Goal: Browse casually

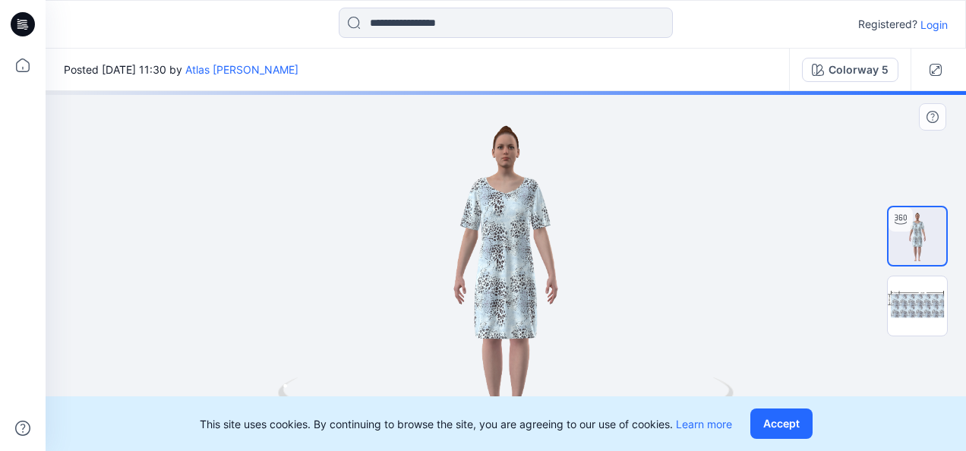
click at [790, 425] on button "Accept" at bounding box center [781, 423] width 62 height 30
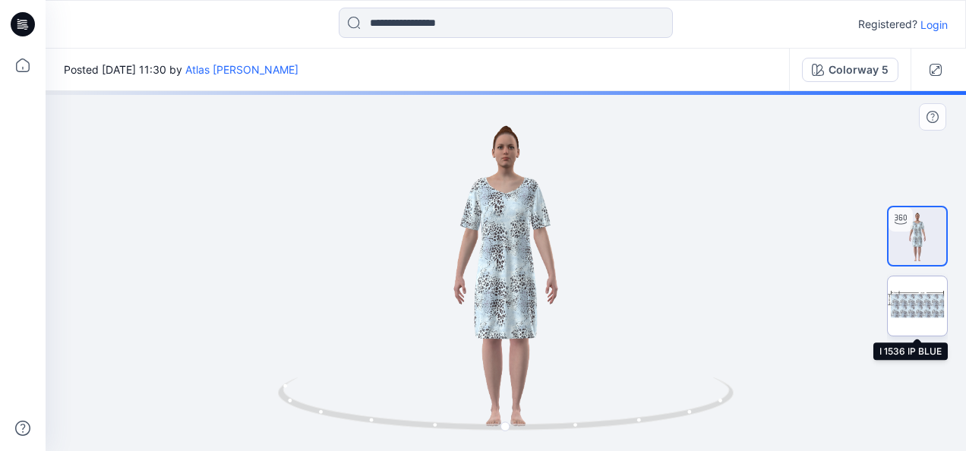
click at [926, 299] on img at bounding box center [917, 305] width 59 height 59
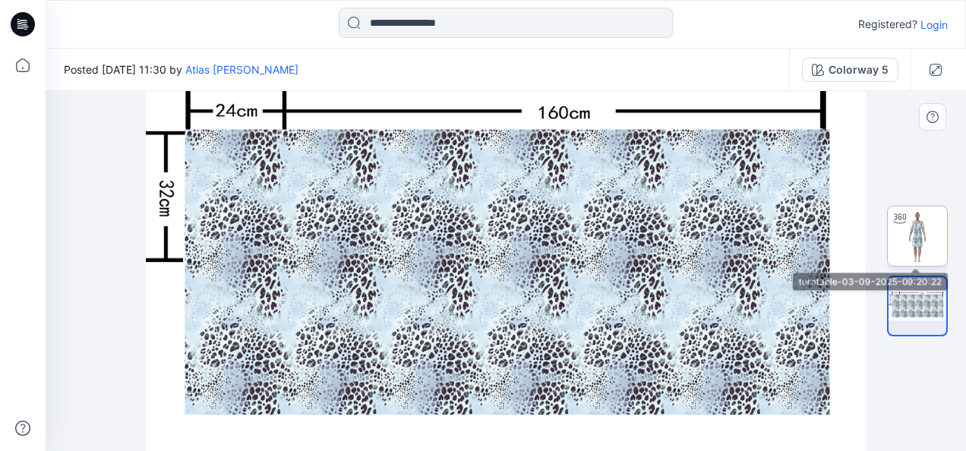
click at [934, 241] on img at bounding box center [917, 236] width 59 height 59
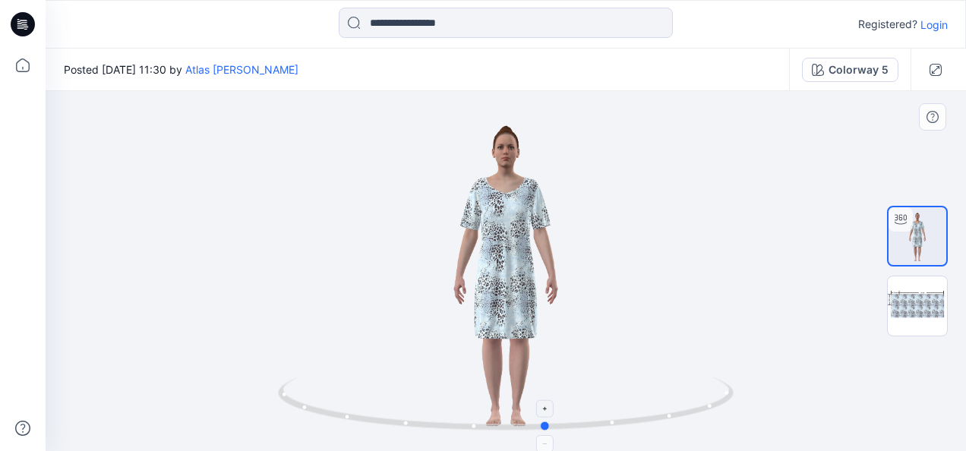
drag, startPoint x: 571, startPoint y: 431, endPoint x: 612, endPoint y: 408, distance: 47.3
click at [612, 408] on icon at bounding box center [507, 405] width 459 height 57
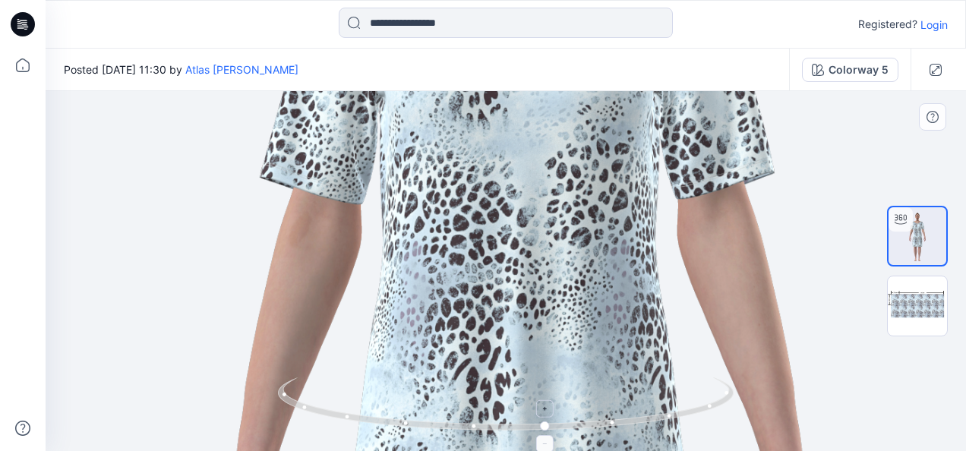
drag, startPoint x: 510, startPoint y: 260, endPoint x: 527, endPoint y: 399, distance: 140.7
click at [527, 450] on html "Registered? Login Posted [DATE] 11:30 by Atlas [PERSON_NAME] Colorway 5 Colorwa…" at bounding box center [483, 225] width 966 height 451
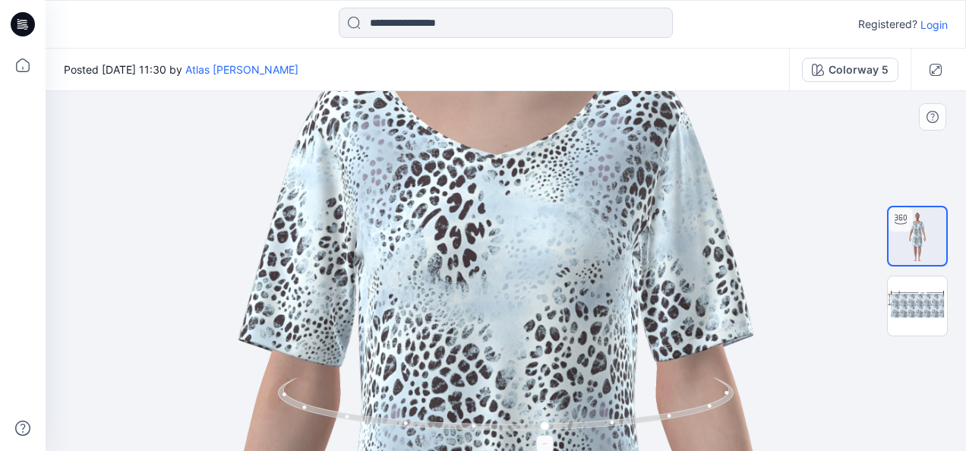
drag, startPoint x: 538, startPoint y: 288, endPoint x: 513, endPoint y: 421, distance: 135.2
click at [513, 421] on div at bounding box center [506, 271] width 920 height 360
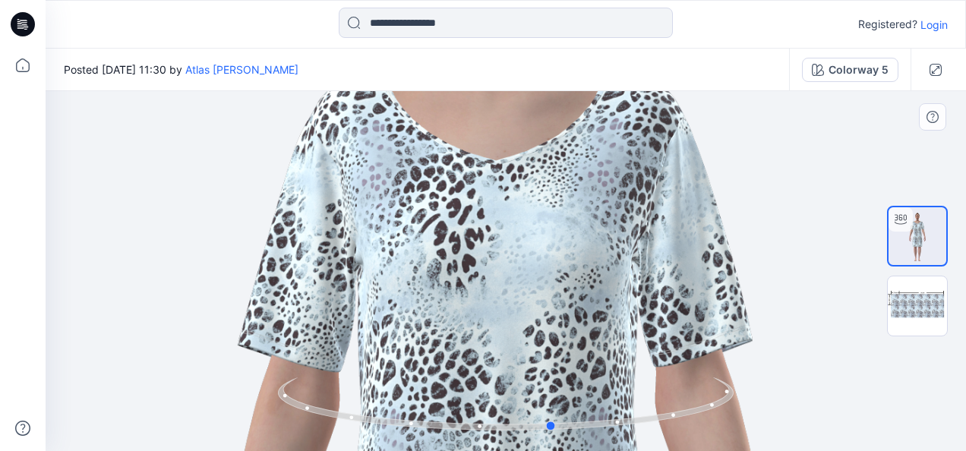
drag, startPoint x: 500, startPoint y: 383, endPoint x: 506, endPoint y: 235, distance: 148.2
click at [506, 235] on div at bounding box center [506, 271] width 920 height 360
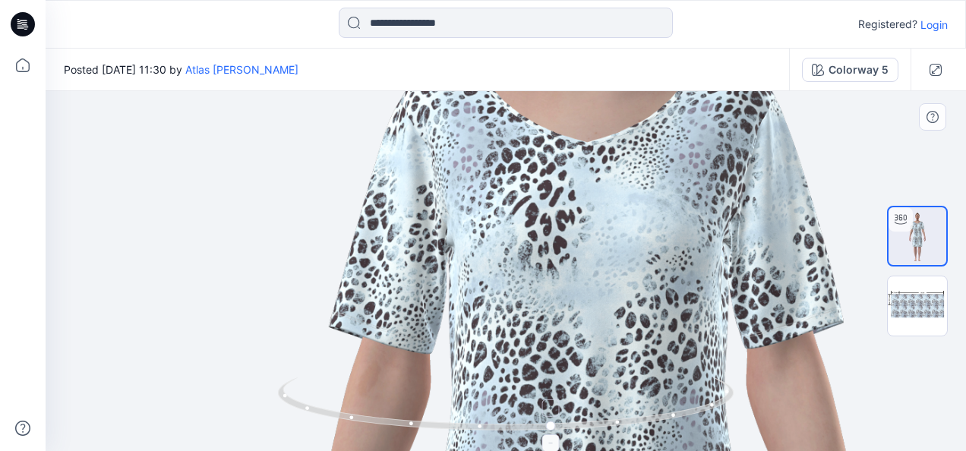
drag, startPoint x: 459, startPoint y: 371, endPoint x: 536, endPoint y: 388, distance: 78.5
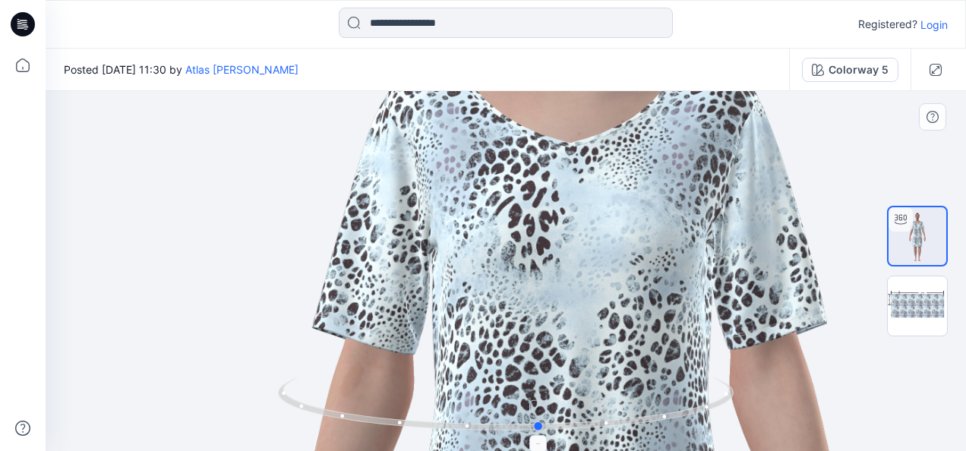
drag, startPoint x: 509, startPoint y: 430, endPoint x: 483, endPoint y: 418, distance: 28.5
click at [483, 418] on icon at bounding box center [507, 405] width 459 height 57
